Goal: Check status: Check status

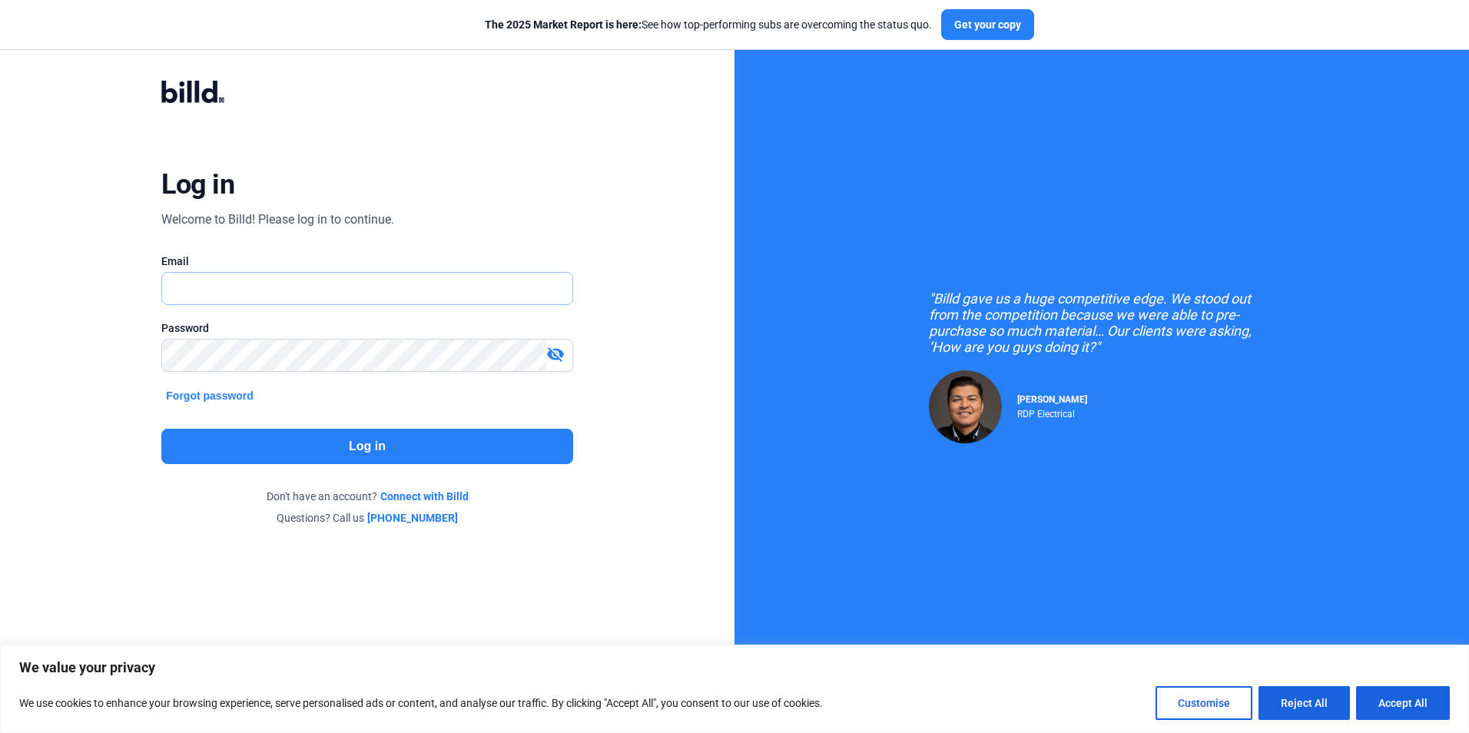
type input "[PERSON_NAME][EMAIL_ADDRESS][PERSON_NAME][DOMAIN_NAME]"
click at [379, 443] on button "Log in" at bounding box center [366, 446] width 411 height 35
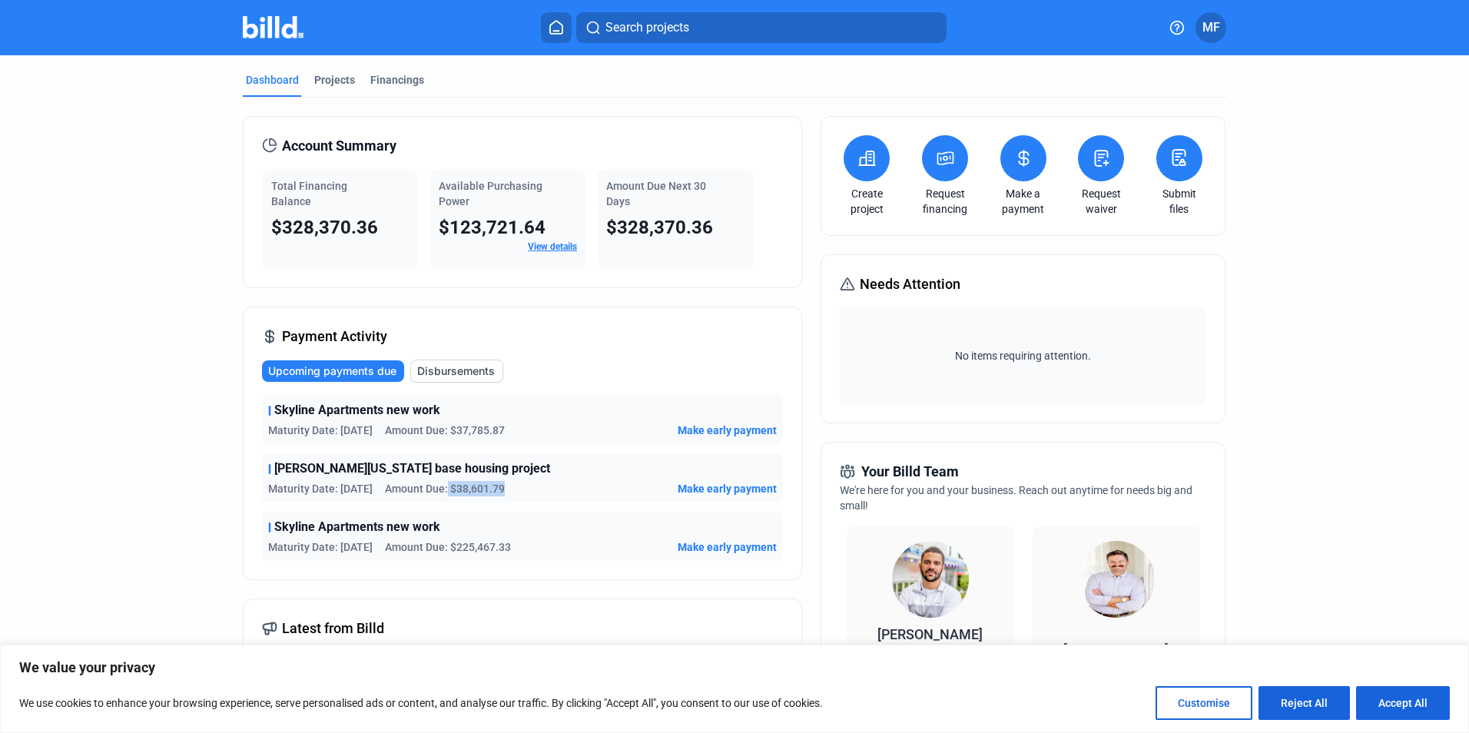
drag, startPoint x: 456, startPoint y: 485, endPoint x: 521, endPoint y: 480, distance: 65.5
click at [521, 480] on div "[PERSON_NAME][US_STATE] base housing project Maturity Date: [DATE] Amount Due: …" at bounding box center [522, 477] width 521 height 49
drag, startPoint x: 374, startPoint y: 226, endPoint x: 275, endPoint y: 229, distance: 99.2
click at [275, 229] on div "$328,370.36" at bounding box center [340, 227] width 138 height 25
